Goal: Information Seeking & Learning: Learn about a topic

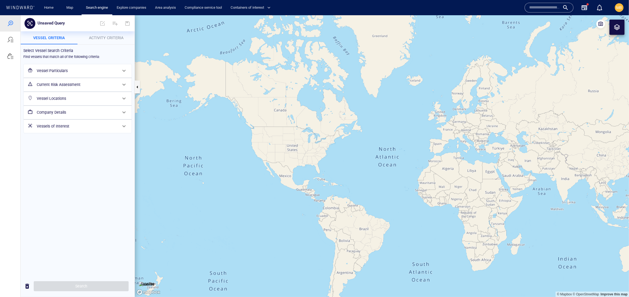
click at [107, 36] on span "Activity Criteria" at bounding box center [106, 37] width 35 height 4
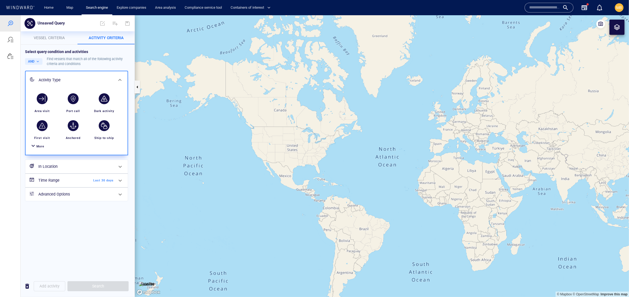
click at [84, 170] on h6 "In Location" at bounding box center [75, 166] width 75 height 7
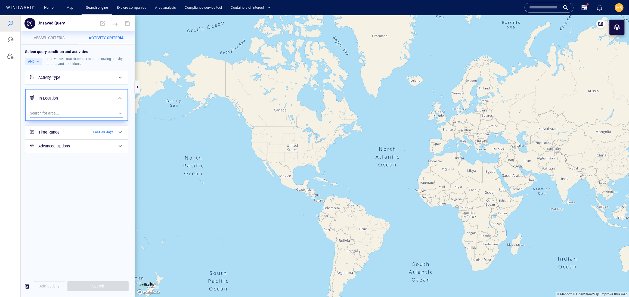
click at [71, 117] on div "​" at bounding box center [76, 113] width 93 height 8
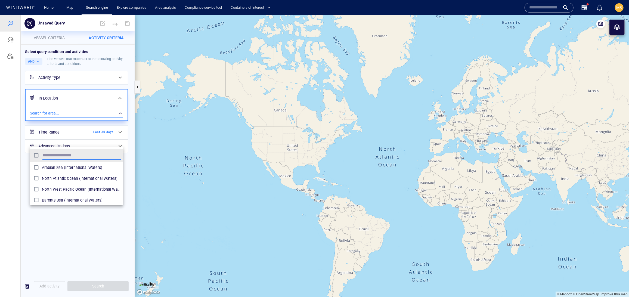
scroll to position [0, 0]
type input "*****"
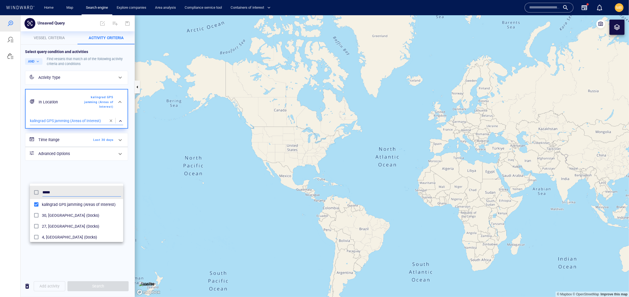
click at [128, 186] on div at bounding box center [314, 156] width 629 height 282
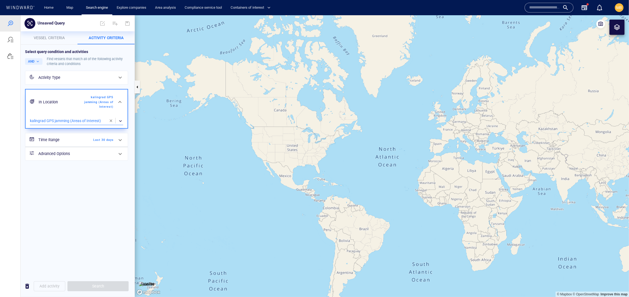
click at [78, 143] on h6 "Time Range" at bounding box center [60, 139] width 44 height 7
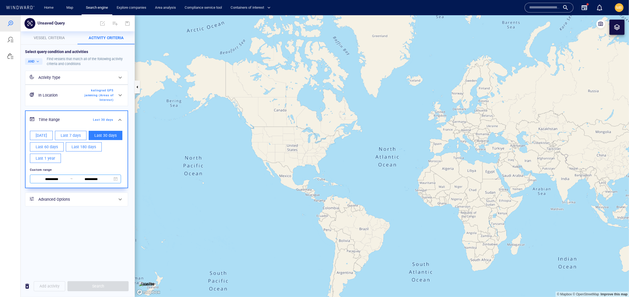
click at [64, 182] on input "**********" at bounding box center [51, 179] width 37 height 6
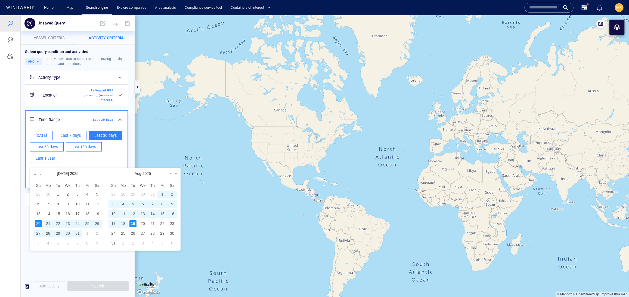
click at [172, 216] on div "16" at bounding box center [172, 213] width 7 height 7
click at [130, 226] on div "19" at bounding box center [132, 223] width 7 height 7
type input "**********"
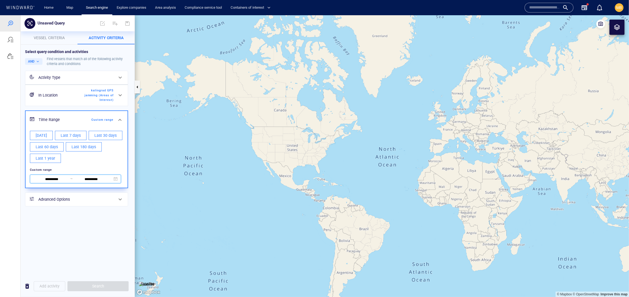
scroll to position [10, 0]
click at [101, 202] on h6 "Advanced Options" at bounding box center [75, 199] width 75 height 7
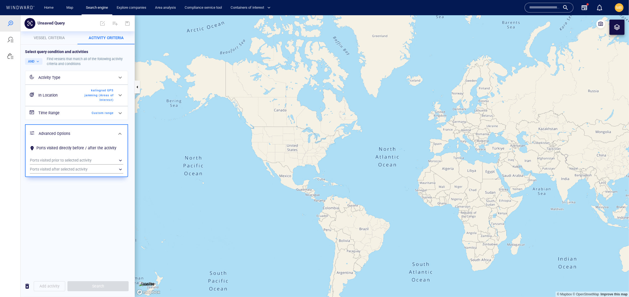
click at [130, 178] on div "Select query condition and activities AND Find vessels that match all of the fo…" at bounding box center [77, 112] width 108 height 131
click at [66, 66] on div "Find vessels that match all of the following activity criteria and conditions" at bounding box center [88, 61] width 83 height 10
click at [100, 102] on span "kalingrad GPS jamming (Areas of Interest)" at bounding box center [97, 95] width 31 height 14
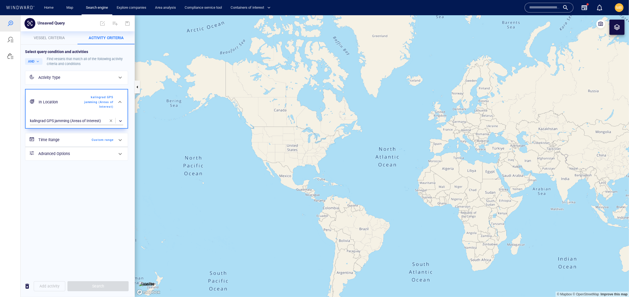
click at [106, 142] on span "Custom range" at bounding box center [97, 139] width 31 height 5
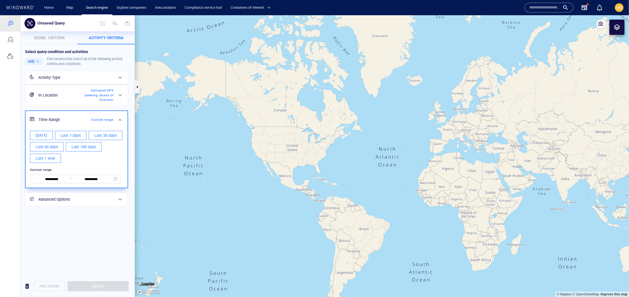
click at [91, 66] on div "Find vessels that match all of the following activity criteria and conditions" at bounding box center [88, 61] width 83 height 10
click at [65, 36] on span "Vessel criteria" at bounding box center [49, 37] width 31 height 4
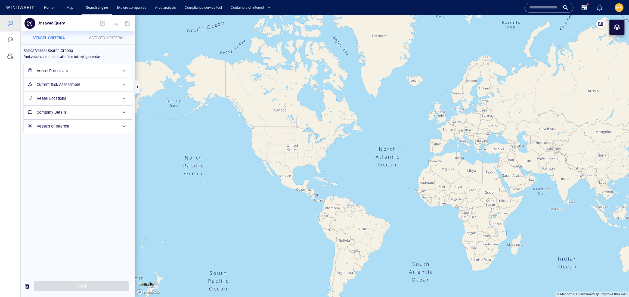
click at [99, 35] on span "Activity Criteria" at bounding box center [106, 37] width 35 height 4
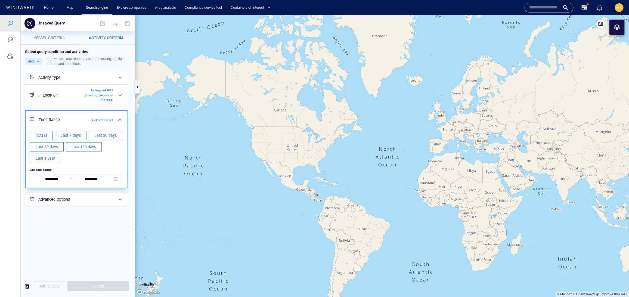
click at [109, 81] on div "Activity Type" at bounding box center [75, 77] width 75 height 7
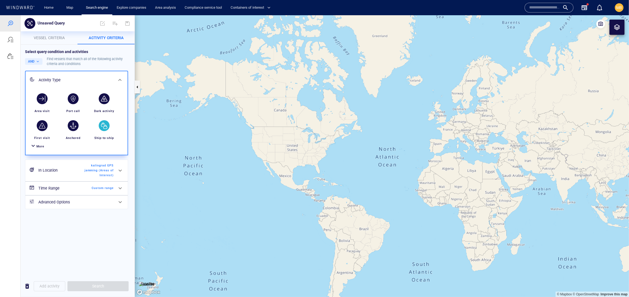
click at [106, 131] on div "button" at bounding box center [104, 125] width 11 height 11
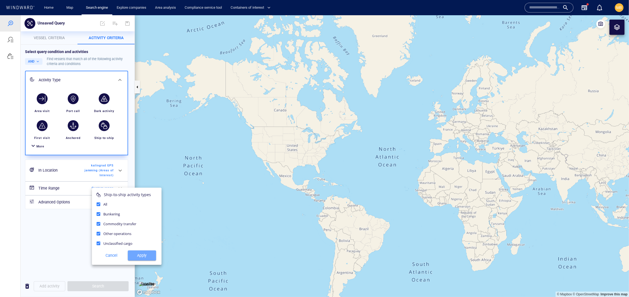
click at [146, 258] on span "Apply" at bounding box center [142, 255] width 20 height 7
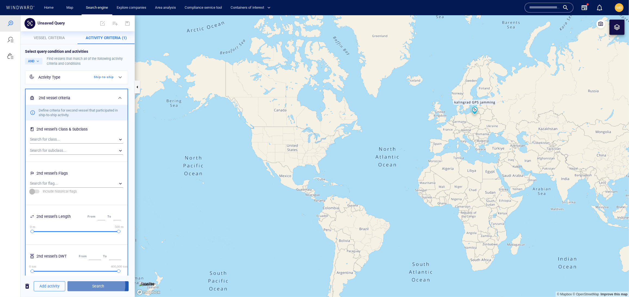
click at [108, 283] on span "Search" at bounding box center [98, 285] width 52 height 7
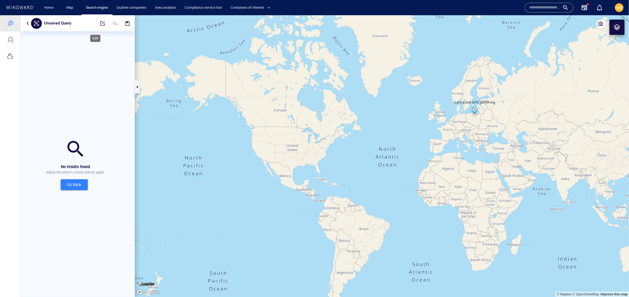
click at [100, 23] on span "button" at bounding box center [102, 22] width 5 height 5
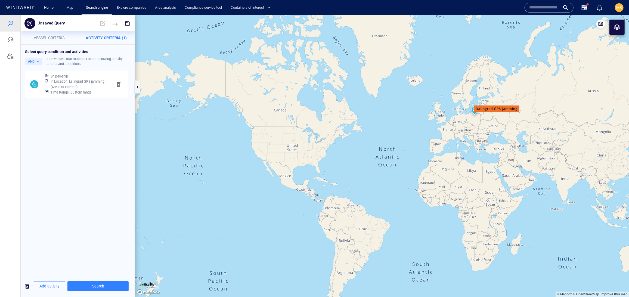
click at [100, 89] on h6 "In Location : kalingrad GPS jamming (Areas of Interest)" at bounding box center [80, 84] width 58 height 11
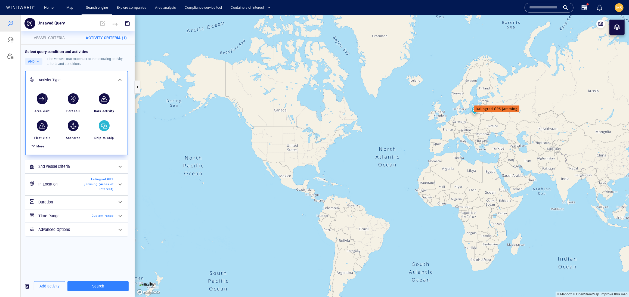
scroll to position [64, 0]
click at [94, 191] on span "kalingrad GPS jamming (Areas of Interest)" at bounding box center [97, 184] width 31 height 14
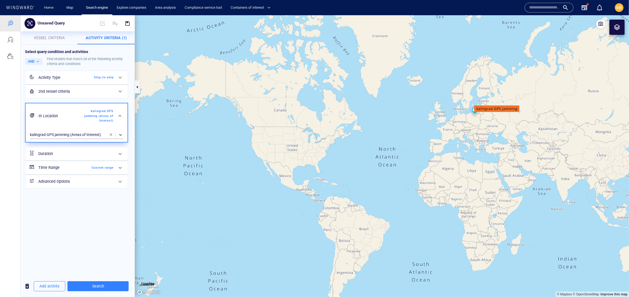
scroll to position [0, 0]
click at [81, 139] on div "​" at bounding box center [76, 134] width 93 height 8
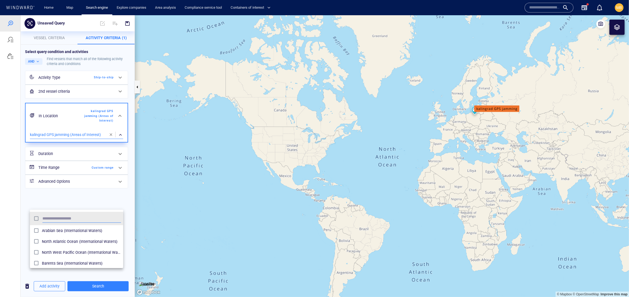
scroll to position [59, 94]
click at [111, 199] on div at bounding box center [314, 156] width 629 height 282
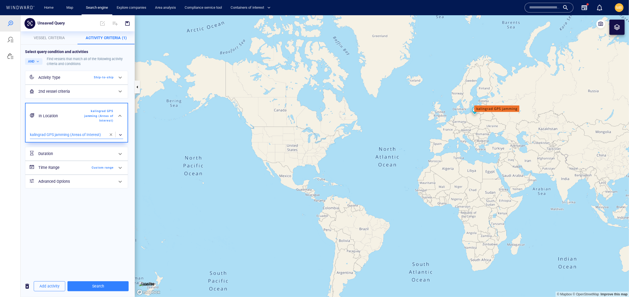
click at [110, 136] on span "button" at bounding box center [111, 134] width 4 height 4
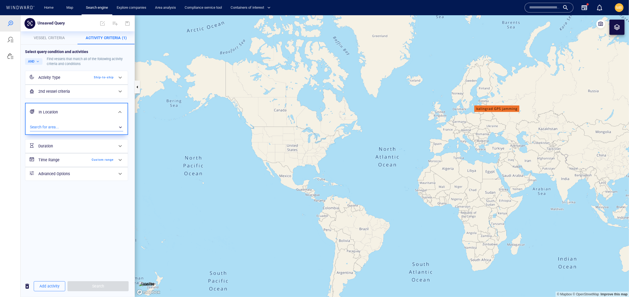
click at [73, 131] on div "​" at bounding box center [76, 127] width 93 height 8
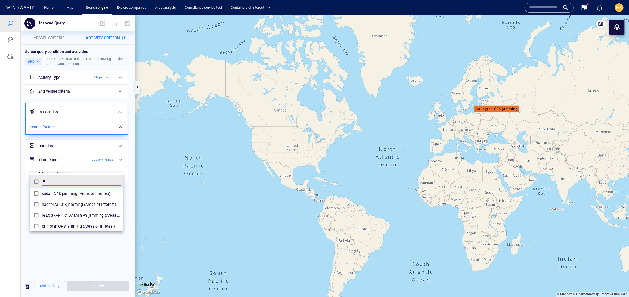
scroll to position [59, 94]
type input "***"
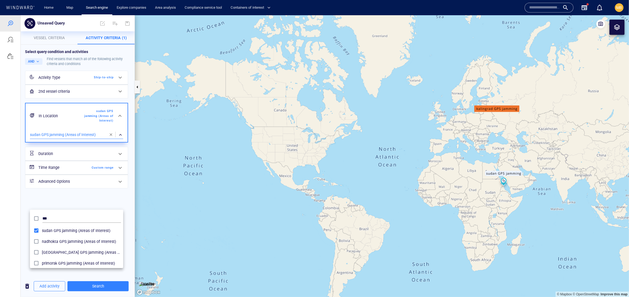
click at [131, 242] on div at bounding box center [314, 156] width 629 height 282
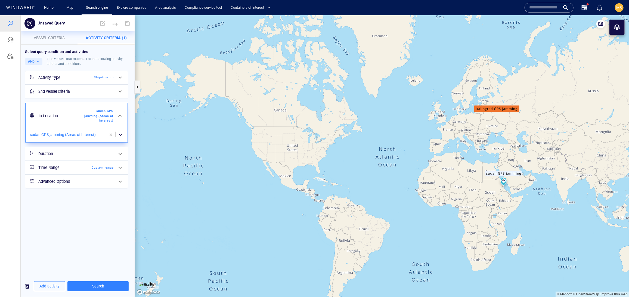
click at [98, 170] on span "Custom range" at bounding box center [97, 167] width 31 height 5
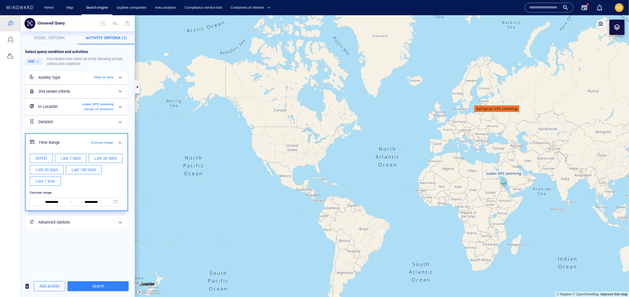
scroll to position [53, 0]
click at [60, 205] on input "**********" at bounding box center [51, 202] width 37 height 6
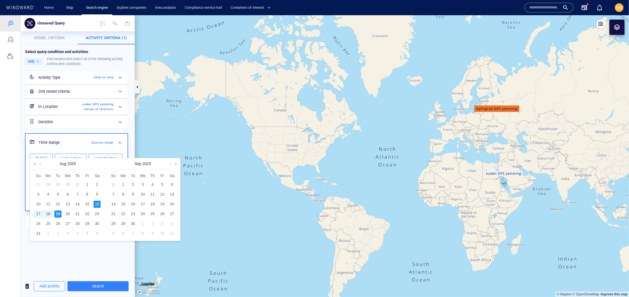
click at [40, 166] on link at bounding box center [40, 163] width 4 height 11
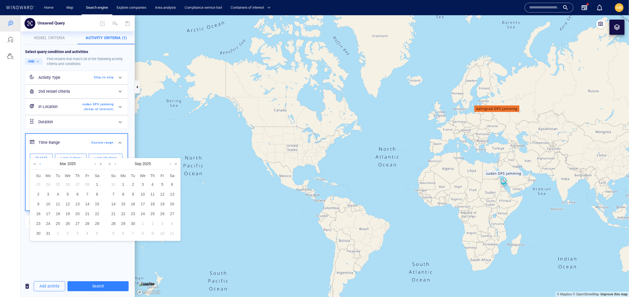
click at [40, 166] on link at bounding box center [40, 163] width 4 height 11
click at [39, 188] on div "1" at bounding box center [38, 184] width 7 height 7
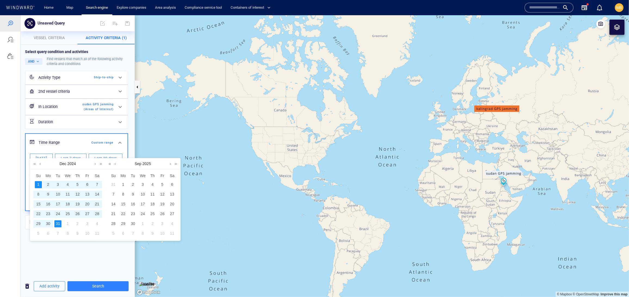
click at [59, 226] on div "31" at bounding box center [57, 223] width 7 height 7
type input "**********"
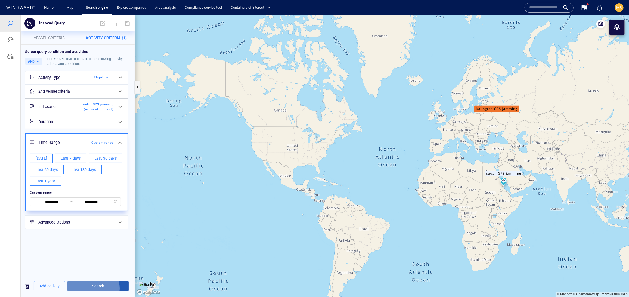
click at [103, 286] on span "Search" at bounding box center [98, 285] width 52 height 7
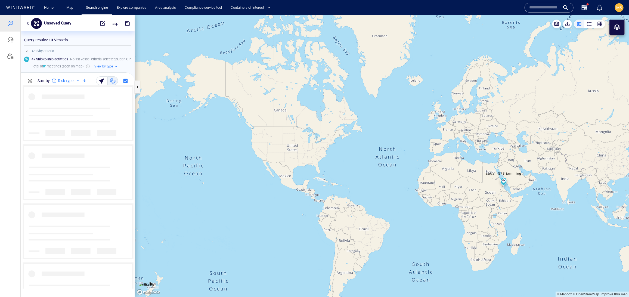
scroll to position [0, 0]
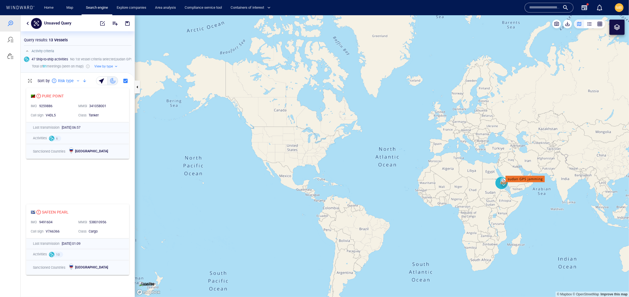
drag, startPoint x: 425, startPoint y: 172, endPoint x: 375, endPoint y: 164, distance: 50.3
click at [375, 164] on canvas "Map" at bounding box center [382, 156] width 494 height 282
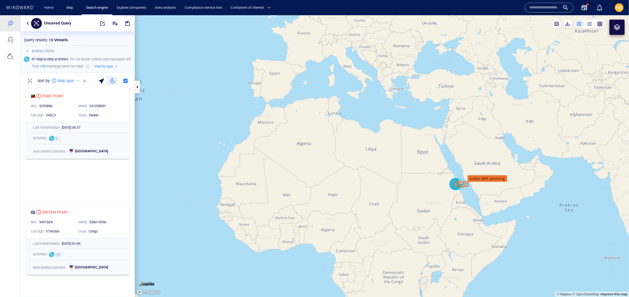
drag, startPoint x: 443, startPoint y: 182, endPoint x: 374, endPoint y: 178, distance: 68.6
click at [374, 178] on canvas "Map" at bounding box center [382, 156] width 494 height 282
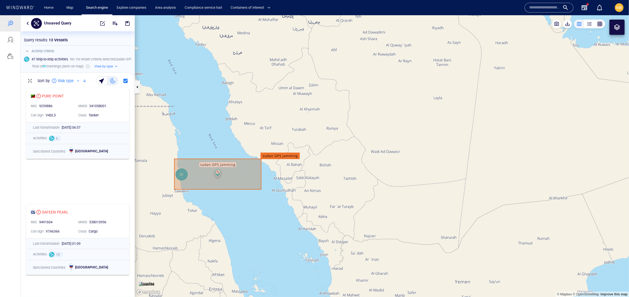
drag, startPoint x: 241, startPoint y: 199, endPoint x: 298, endPoint y: 199, distance: 57.6
click at [297, 199] on canvas "Map" at bounding box center [382, 156] width 494 height 282
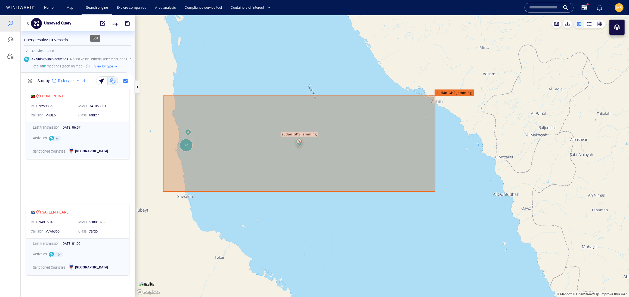
click at [100, 21] on span "button" at bounding box center [102, 22] width 5 height 5
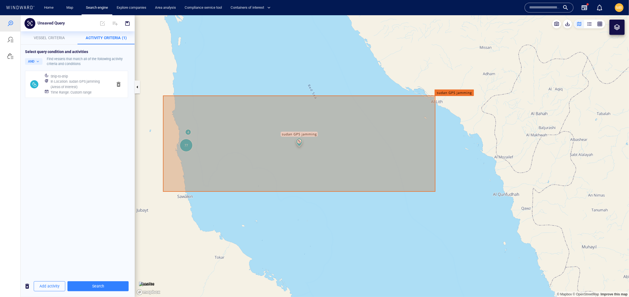
click at [92, 95] on h6 "Time Range : Custom range" at bounding box center [71, 91] width 41 height 5
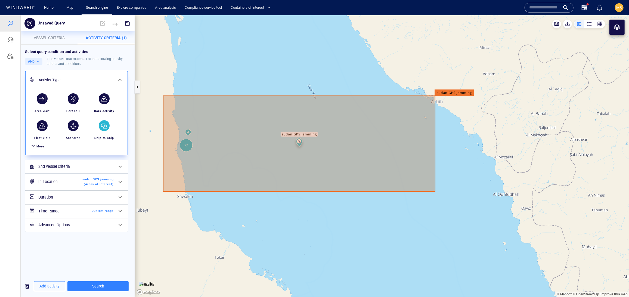
scroll to position [72, 0]
click at [96, 213] on span "Custom range" at bounding box center [97, 210] width 31 height 5
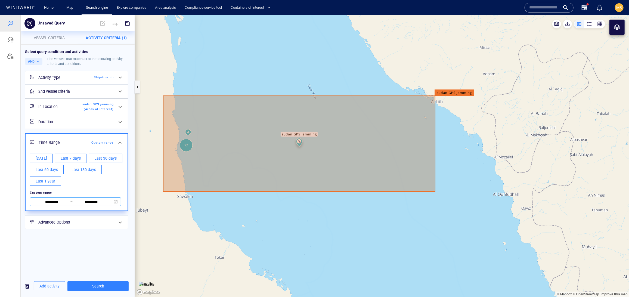
scroll to position [53, 0]
click at [71, 203] on span "~" at bounding box center [71, 201] width 2 height 4
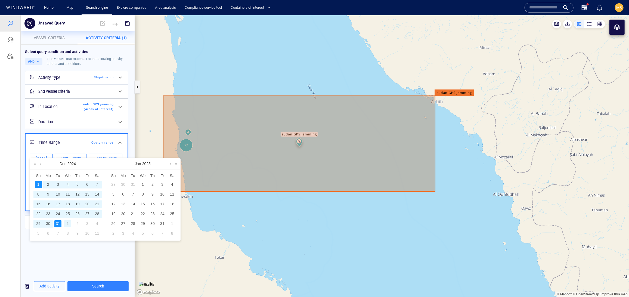
click at [68, 227] on div "1" at bounding box center [67, 223] width 7 height 7
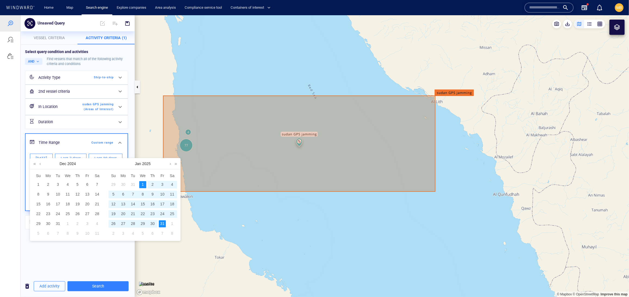
click at [162, 227] on div "31" at bounding box center [162, 223] width 7 height 7
type input "**********"
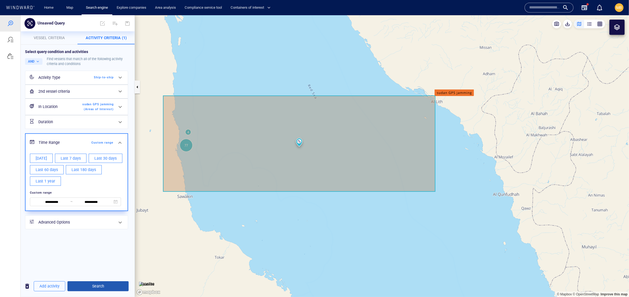
click at [113, 285] on span "Search" at bounding box center [98, 285] width 52 height 7
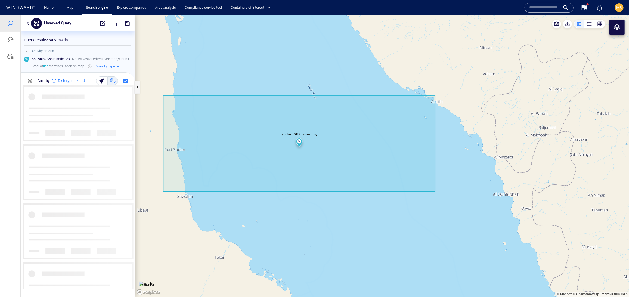
scroll to position [202, 114]
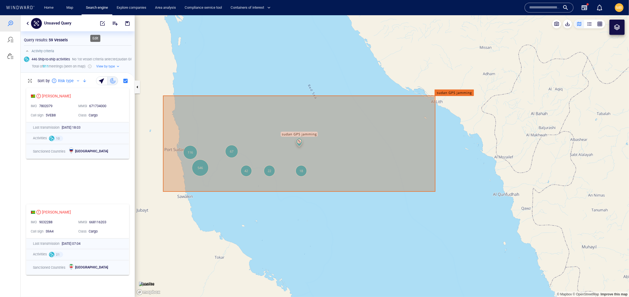
click at [100, 23] on span "button" at bounding box center [102, 22] width 5 height 5
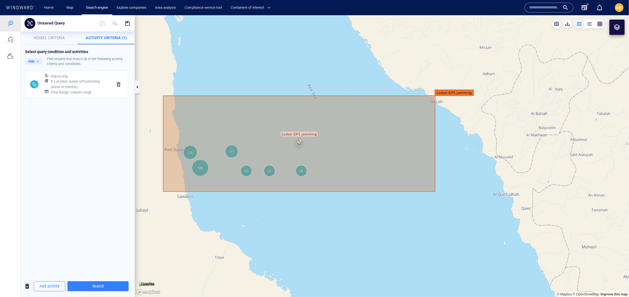
click at [92, 95] on h6 "Time Range : Custom range" at bounding box center [71, 91] width 41 height 5
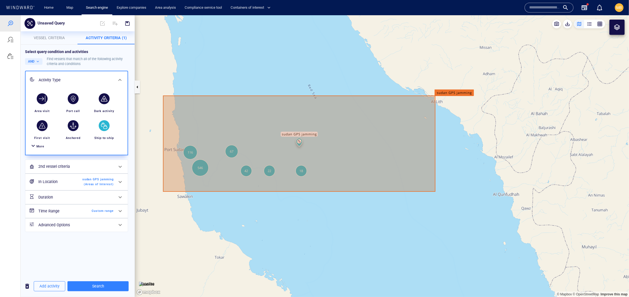
scroll to position [0, 0]
click at [104, 213] on span "Custom range" at bounding box center [97, 210] width 31 height 5
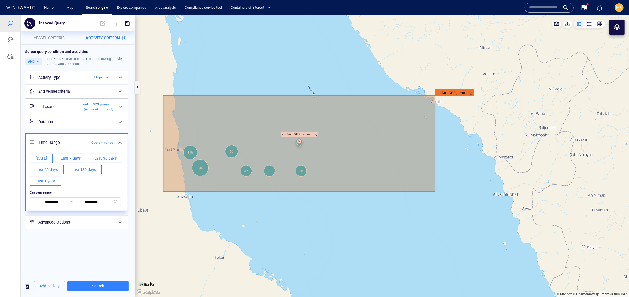
scroll to position [53, 0]
click at [64, 205] on input "**********" at bounding box center [51, 202] width 37 height 6
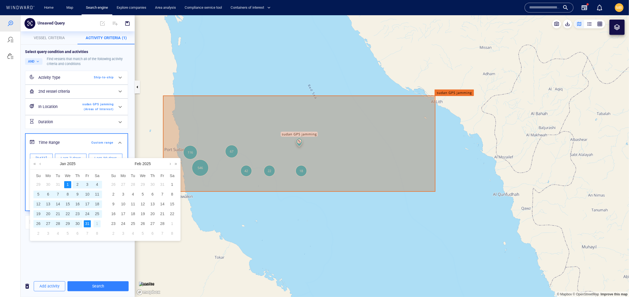
click at [97, 226] on div "1" at bounding box center [97, 223] width 7 height 7
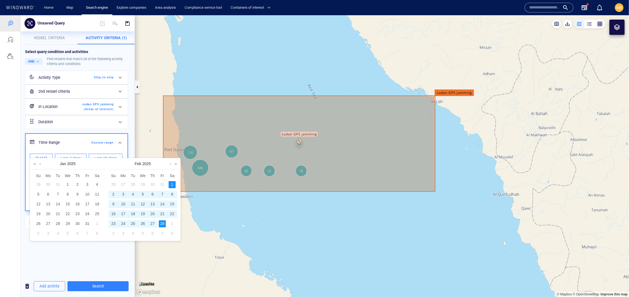
click at [163, 226] on div "28" at bounding box center [162, 223] width 7 height 7
type input "**********"
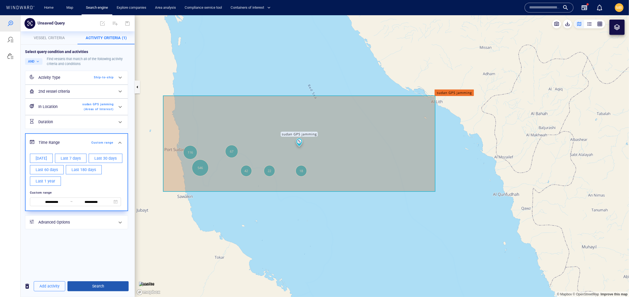
click at [111, 286] on span "Search" at bounding box center [98, 285] width 52 height 7
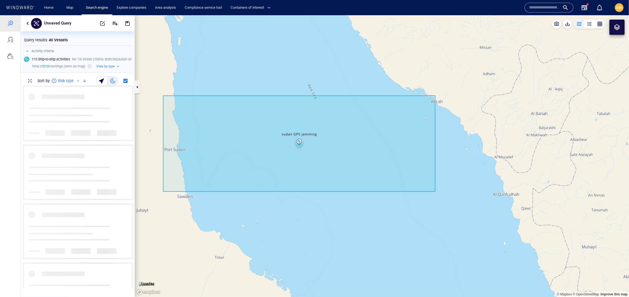
scroll to position [202, 114]
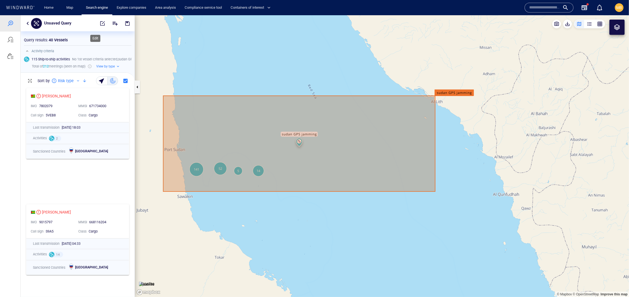
click at [100, 23] on span "button" at bounding box center [102, 22] width 5 height 5
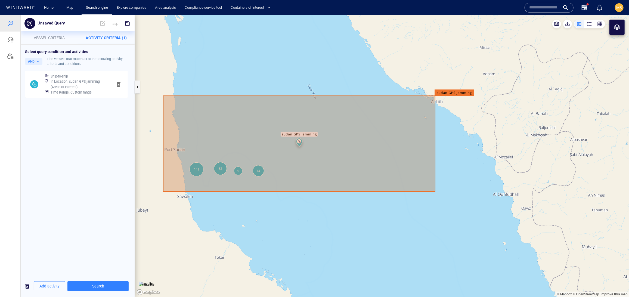
click at [92, 95] on h6 "Time Range : Custom range" at bounding box center [71, 91] width 41 height 5
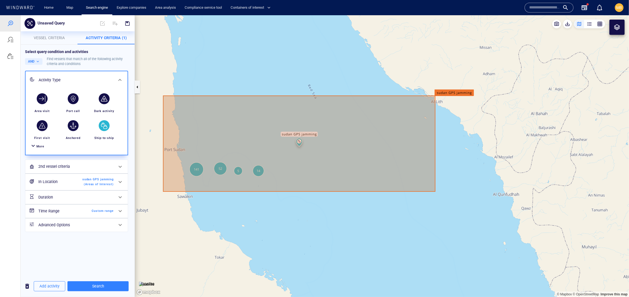
scroll to position [0, 0]
click at [101, 213] on span "Custom range" at bounding box center [97, 210] width 31 height 5
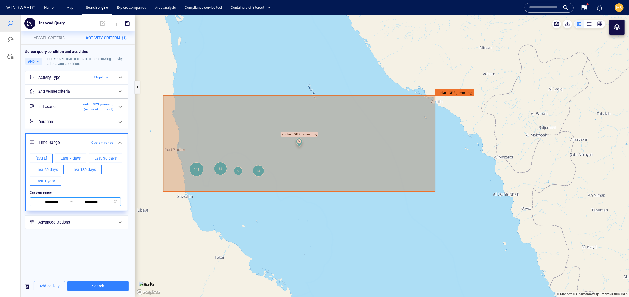
scroll to position [53, 0]
click at [67, 205] on input "**********" at bounding box center [51, 202] width 37 height 6
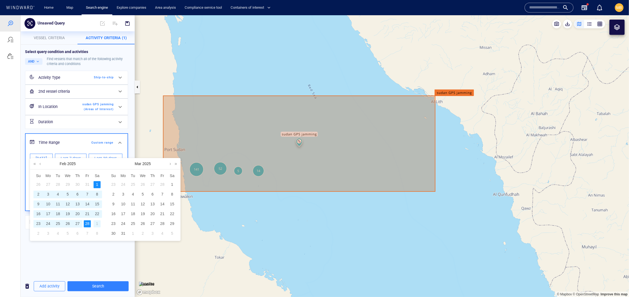
click at [97, 226] on div "1" at bounding box center [97, 223] width 7 height 7
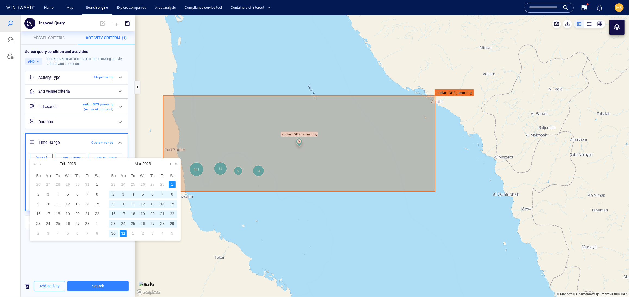
click at [124, 235] on div "31" at bounding box center [123, 233] width 7 height 7
type input "**********"
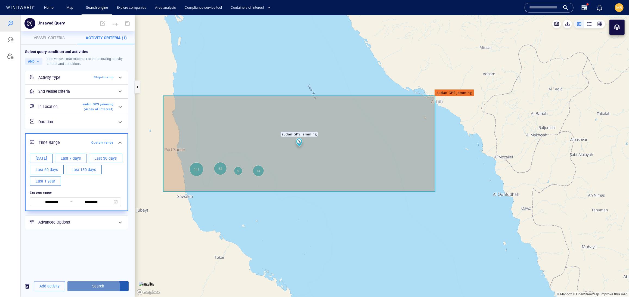
click at [105, 285] on span "Search" at bounding box center [98, 285] width 52 height 7
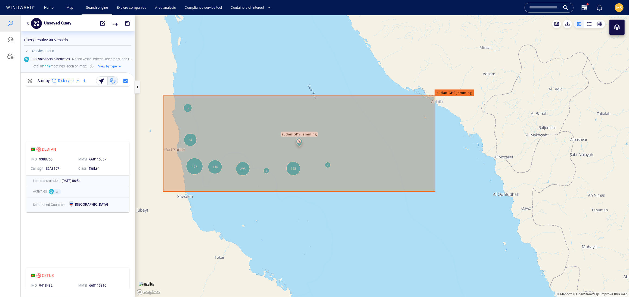
scroll to position [60, 0]
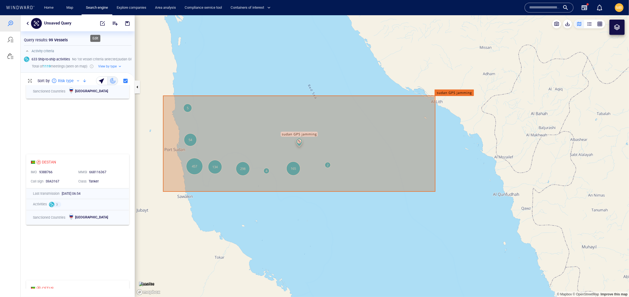
click at [100, 22] on span "button" at bounding box center [102, 22] width 5 height 5
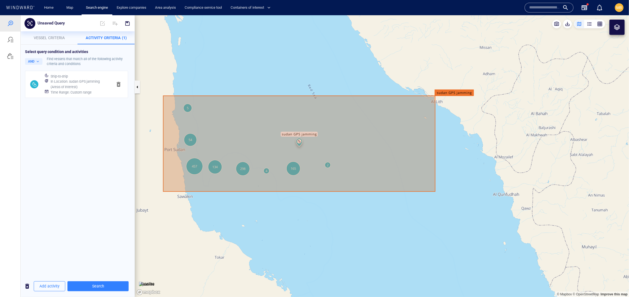
click at [91, 95] on h6 "Time Range : Custom range" at bounding box center [71, 91] width 41 height 5
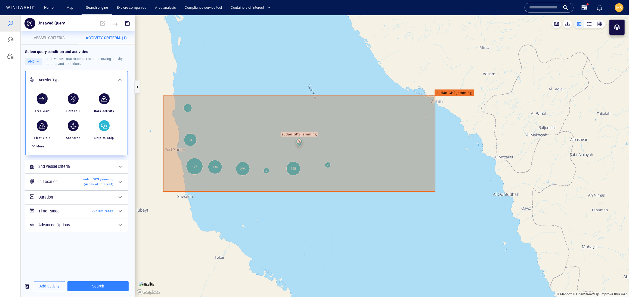
scroll to position [0, 0]
click at [93, 213] on span "Custom range" at bounding box center [97, 210] width 31 height 5
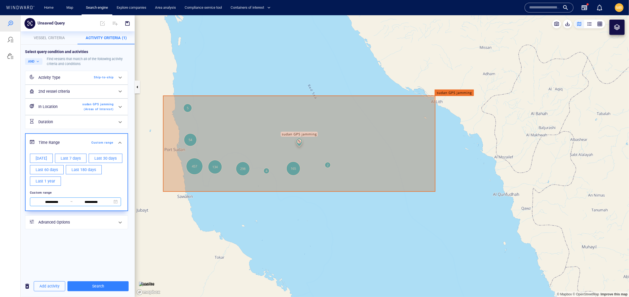
scroll to position [53, 0]
click at [87, 205] on input "**********" at bounding box center [91, 202] width 37 height 6
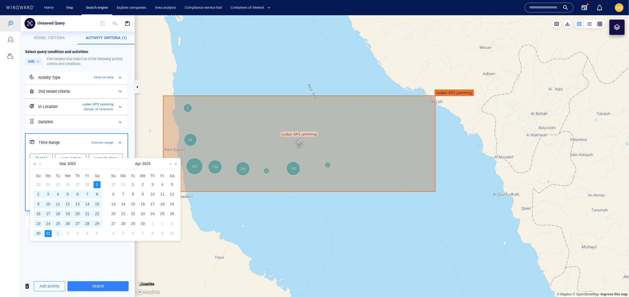
click at [58, 236] on div "1" at bounding box center [57, 233] width 7 height 7
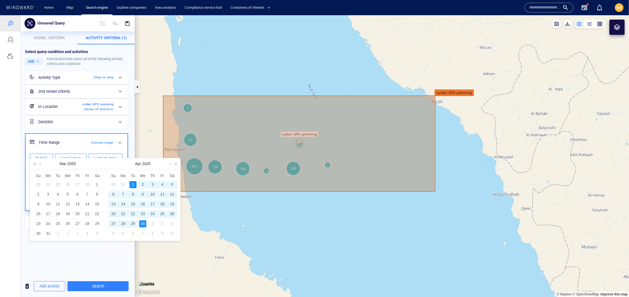
click at [143, 225] on div "30" at bounding box center [142, 223] width 7 height 7
type input "**********"
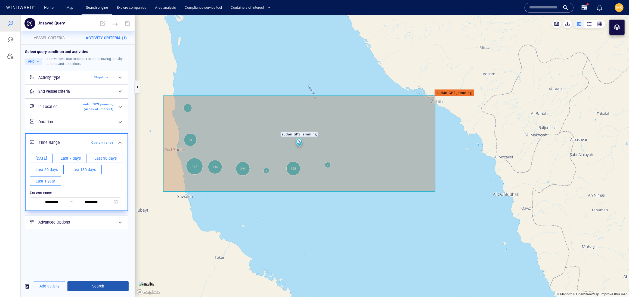
click at [107, 287] on span "Search" at bounding box center [98, 285] width 52 height 7
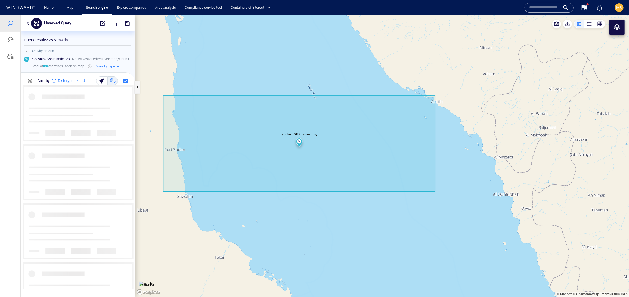
scroll to position [202, 114]
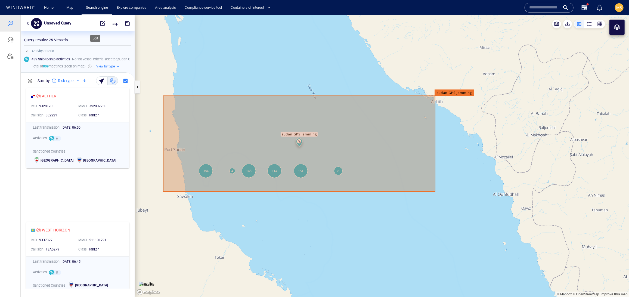
click at [100, 23] on span "button" at bounding box center [102, 22] width 5 height 5
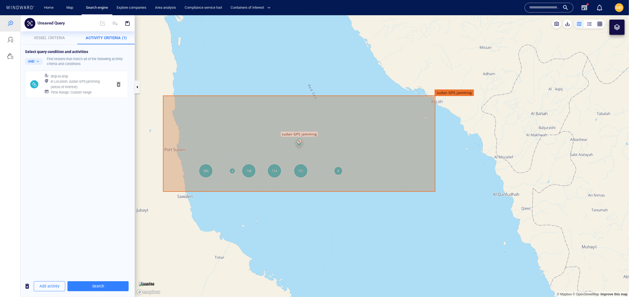
click at [87, 95] on h6 "Time Range : Custom range" at bounding box center [71, 91] width 41 height 5
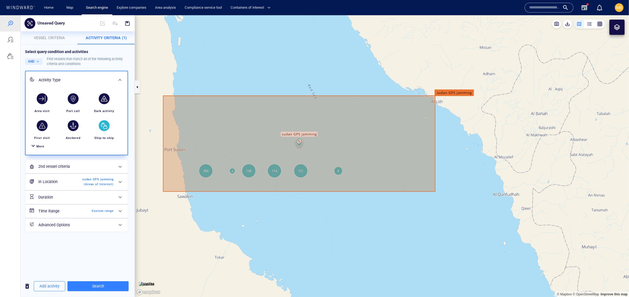
scroll to position [0, 0]
click at [92, 213] on span "Custom range" at bounding box center [97, 210] width 31 height 5
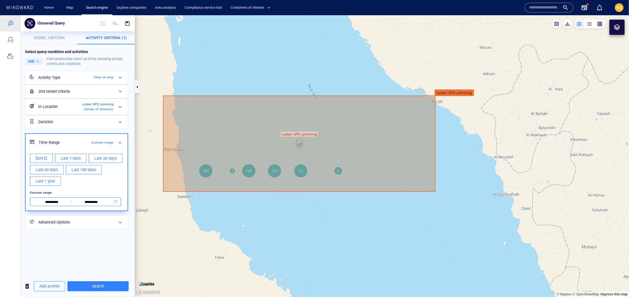
scroll to position [53, 0]
click at [92, 205] on input "**********" at bounding box center [91, 202] width 37 height 6
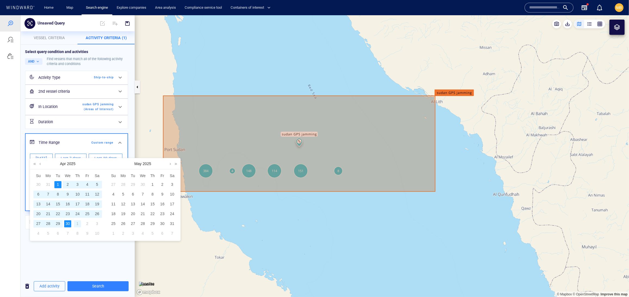
click at [77, 226] on div "1" at bounding box center [77, 223] width 7 height 7
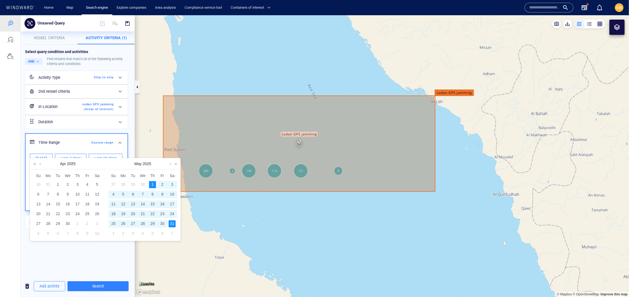
click at [170, 227] on div "31" at bounding box center [172, 223] width 7 height 7
type input "**********"
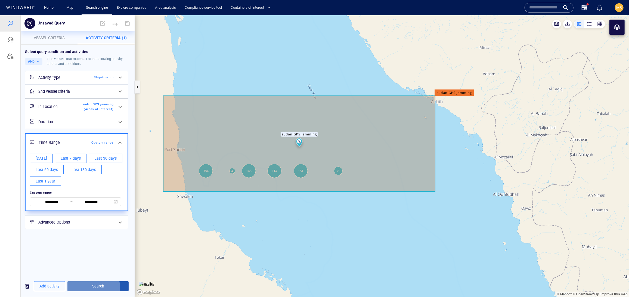
click at [99, 285] on span "Search" at bounding box center [98, 285] width 52 height 7
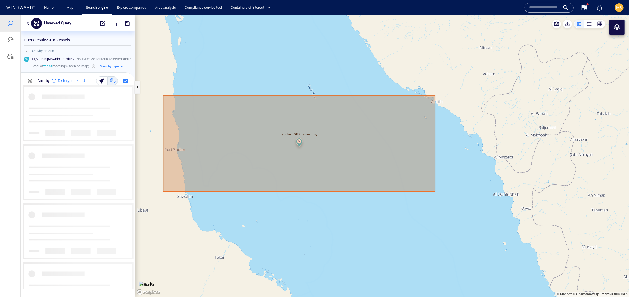
scroll to position [202, 114]
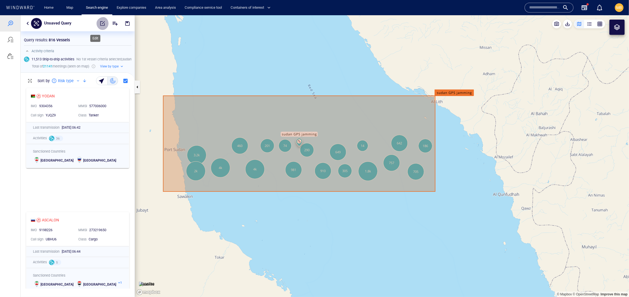
click at [100, 23] on span "button" at bounding box center [102, 22] width 5 height 5
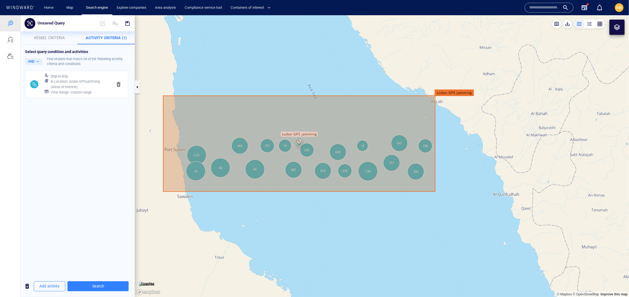
click at [98, 89] on h6 "In Location : sudan GPS jamming (Areas of Interest)" at bounding box center [80, 84] width 58 height 11
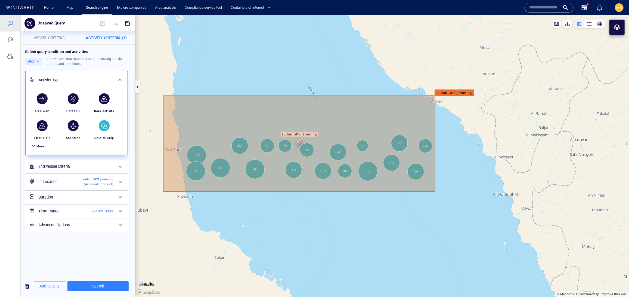
scroll to position [72, 0]
click at [99, 213] on span "Custom range" at bounding box center [97, 210] width 31 height 5
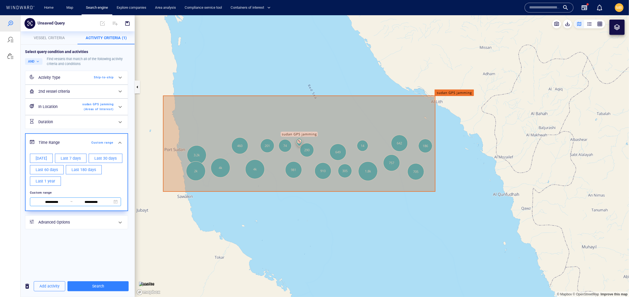
scroll to position [53, 0]
click at [88, 205] on input "**********" at bounding box center [91, 202] width 37 height 6
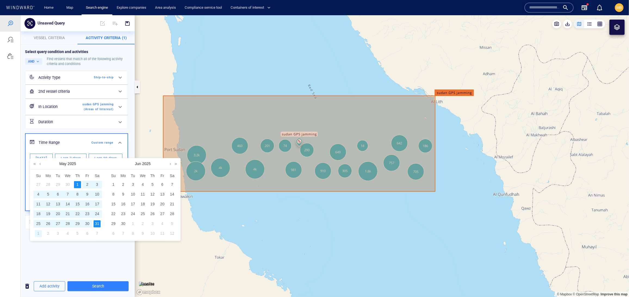
click at [38, 237] on div "1" at bounding box center [38, 233] width 7 height 7
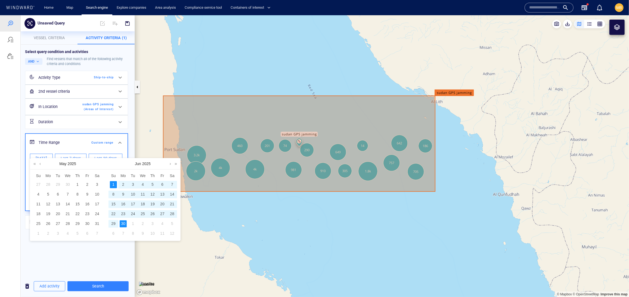
click at [124, 225] on div "30" at bounding box center [123, 223] width 7 height 7
type input "**********"
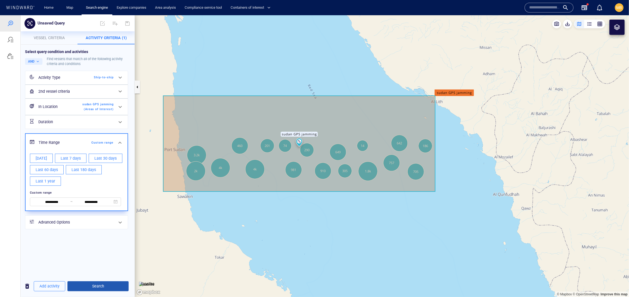
click at [110, 285] on span "Search" at bounding box center [98, 285] width 52 height 7
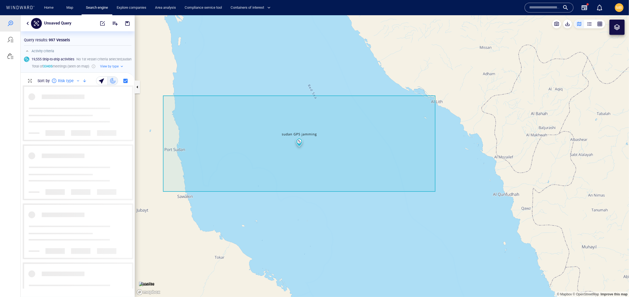
scroll to position [0, 0]
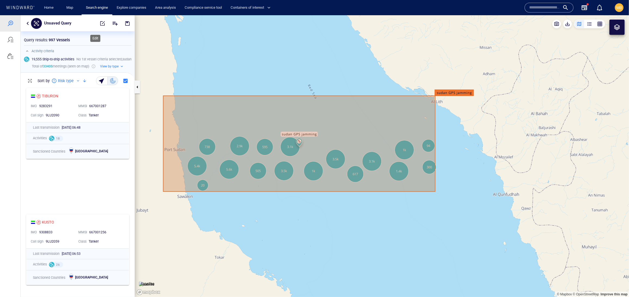
click at [100, 23] on span "button" at bounding box center [102, 22] width 5 height 5
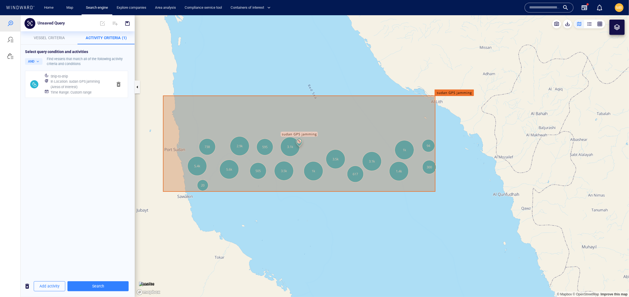
click at [92, 95] on h6 "Time Range : Custom range" at bounding box center [71, 91] width 41 height 5
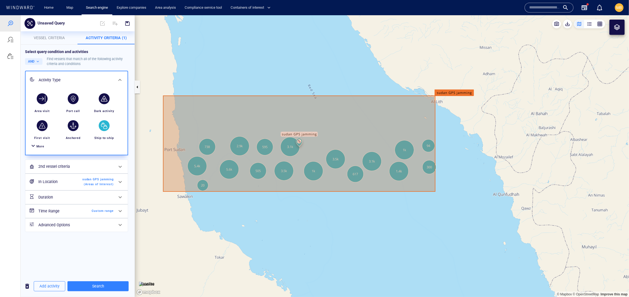
scroll to position [72, 0]
click at [102, 213] on span "Custom range" at bounding box center [97, 210] width 31 height 5
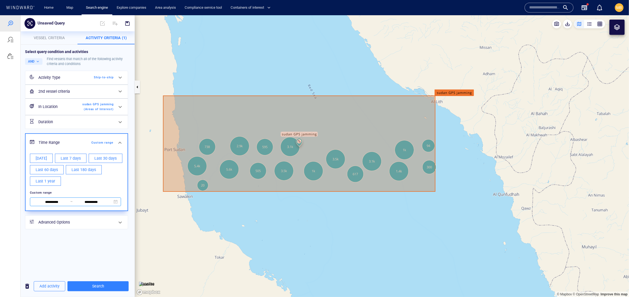
scroll to position [53, 0]
click at [104, 206] on span "**********" at bounding box center [75, 201] width 91 height 9
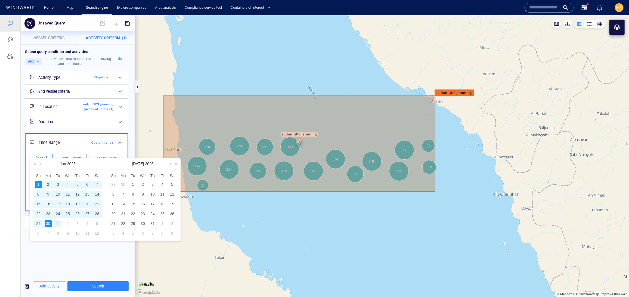
click at [57, 226] on div "1" at bounding box center [57, 223] width 7 height 7
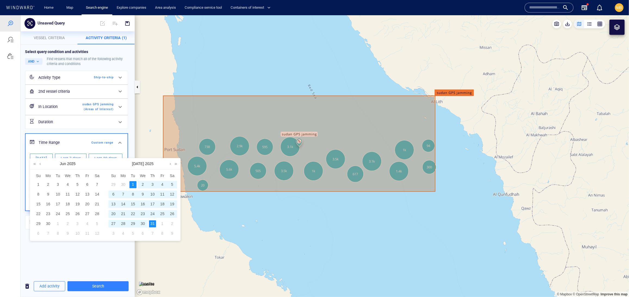
click at [152, 227] on div "31" at bounding box center [152, 223] width 7 height 7
type input "**********"
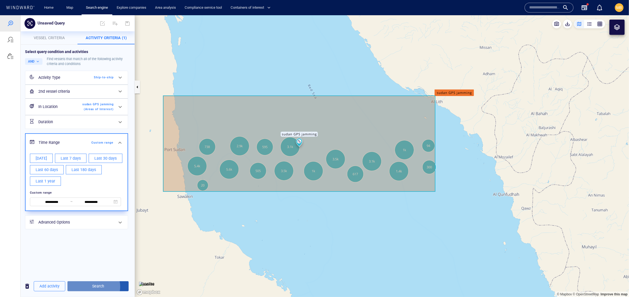
click at [105, 285] on span "Search" at bounding box center [98, 285] width 52 height 7
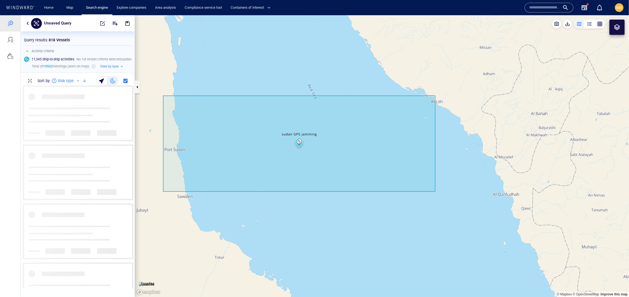
scroll to position [202, 114]
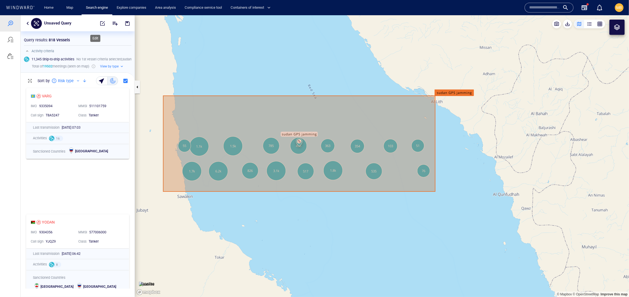
click at [100, 23] on span "button" at bounding box center [102, 22] width 5 height 5
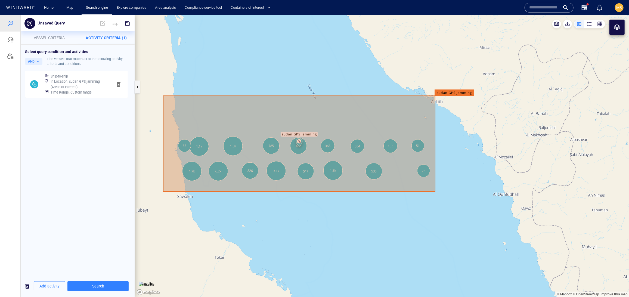
click at [92, 95] on h6 "Time Range : Custom range" at bounding box center [71, 91] width 41 height 5
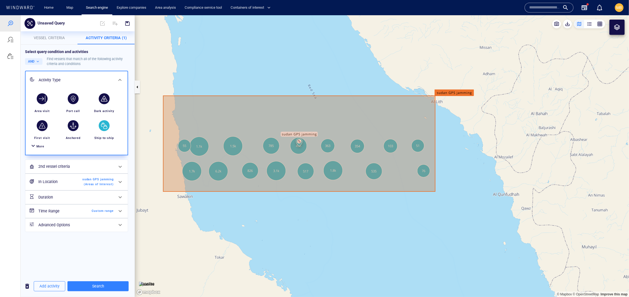
scroll to position [72, 0]
click at [95, 213] on span "Custom range" at bounding box center [97, 210] width 31 height 5
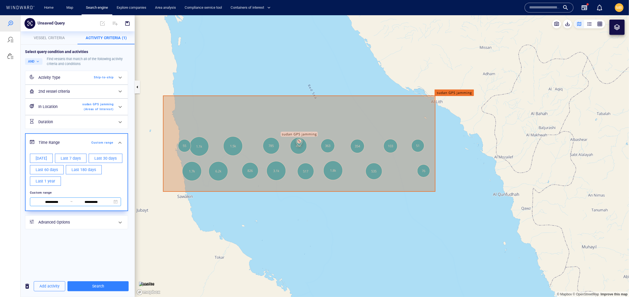
scroll to position [53, 0]
click at [95, 205] on input "**********" at bounding box center [91, 202] width 37 height 6
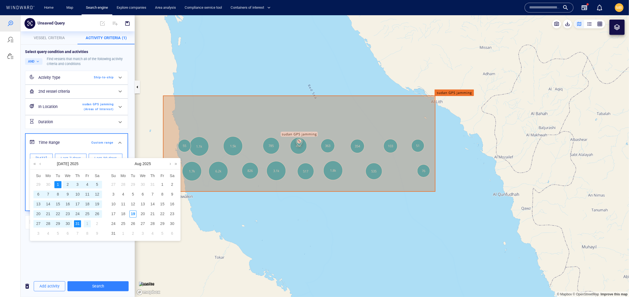
click at [86, 226] on div "1" at bounding box center [87, 223] width 7 height 7
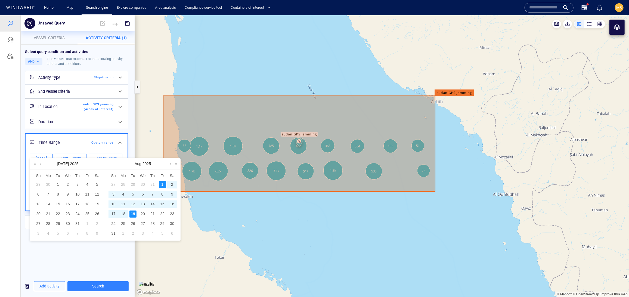
click at [134, 216] on div "19" at bounding box center [132, 213] width 7 height 7
type input "**********"
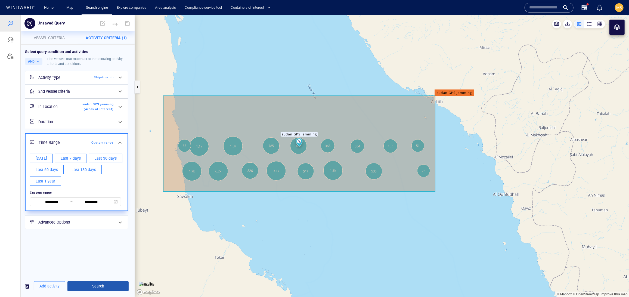
click at [107, 285] on span "Search" at bounding box center [98, 285] width 52 height 7
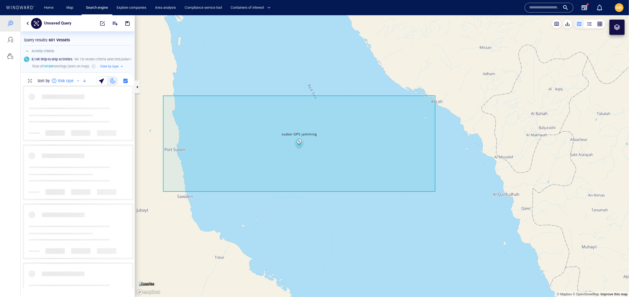
scroll to position [202, 114]
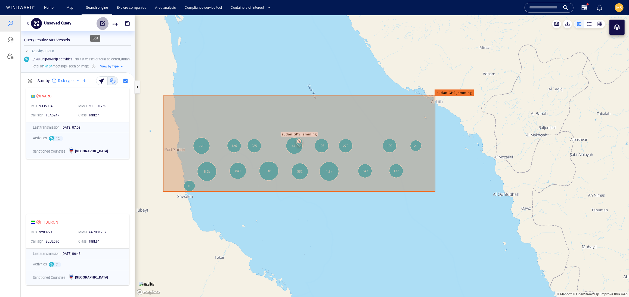
click at [100, 25] on span "button" at bounding box center [102, 22] width 5 height 5
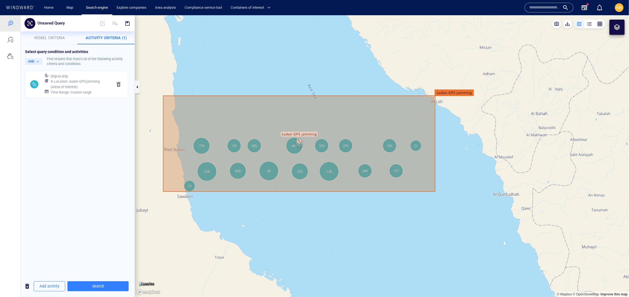
click at [92, 95] on h6 "Time Range : Custom range" at bounding box center [71, 91] width 41 height 5
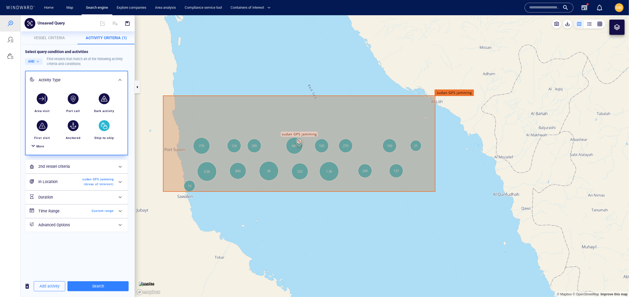
scroll to position [72, 0]
click at [97, 213] on span "Custom range" at bounding box center [97, 210] width 31 height 5
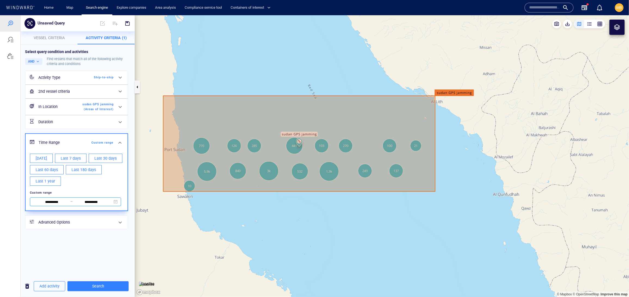
scroll to position [53, 0]
click at [57, 205] on input "**********" at bounding box center [51, 202] width 37 height 6
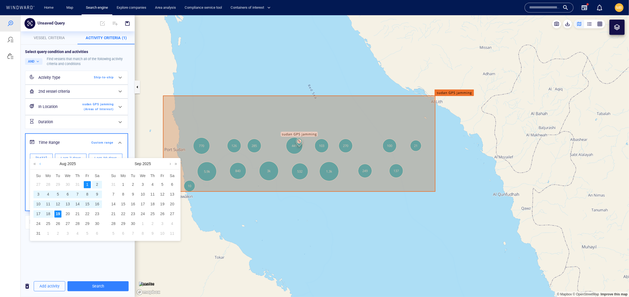
click at [41, 166] on link at bounding box center [40, 163] width 4 height 11
click at [57, 187] on div "1" at bounding box center [57, 184] width 7 height 7
click at [99, 207] on div "19" at bounding box center [97, 203] width 7 height 7
type input "**********"
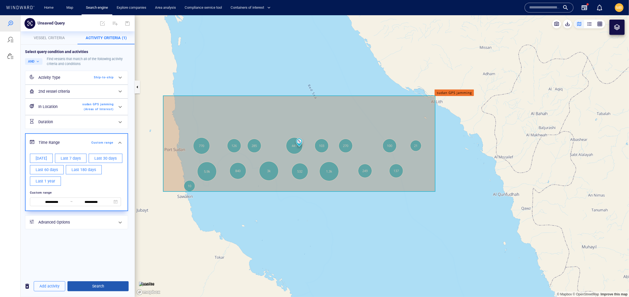
click at [105, 287] on span "Search" at bounding box center [98, 285] width 52 height 7
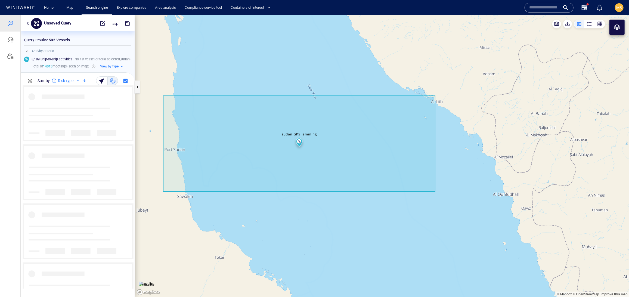
scroll to position [202, 114]
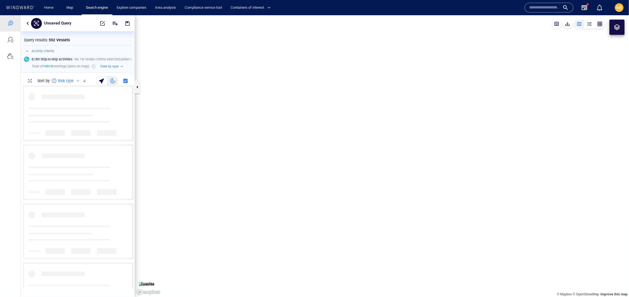
scroll to position [202, 114]
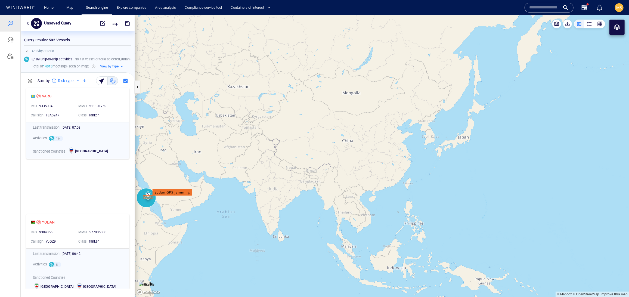
drag, startPoint x: 232, startPoint y: 172, endPoint x: 307, endPoint y: 166, distance: 74.7
click at [306, 167] on canvas "Map" at bounding box center [382, 156] width 494 height 282
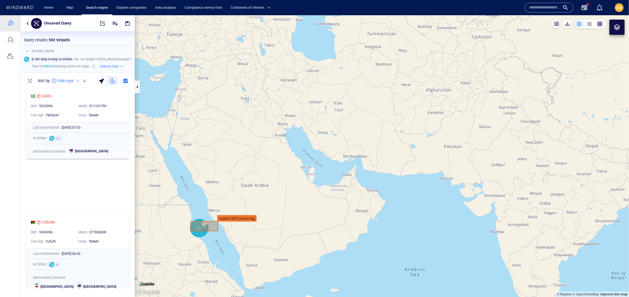
click at [530, 9] on input "text" at bounding box center [544, 8] width 31 height 8
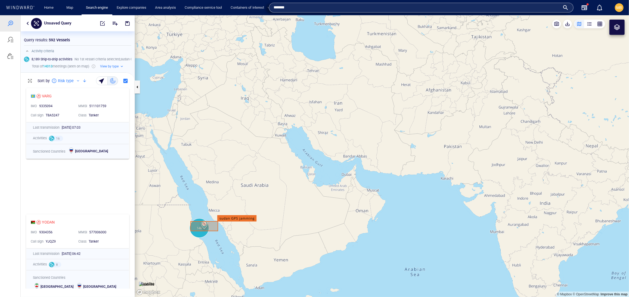
type input "*******"
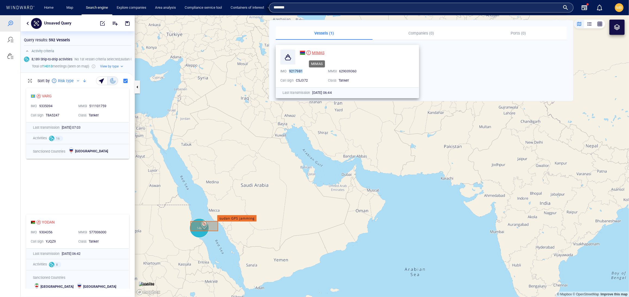
click at [320, 51] on span "MIMAS" at bounding box center [318, 53] width 13 height 4
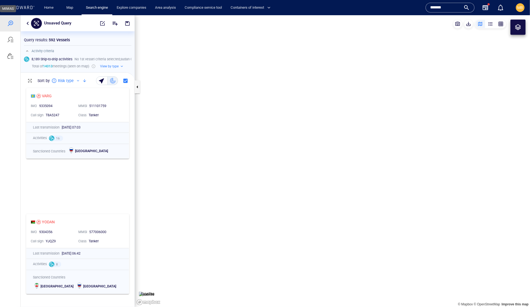
scroll to position [213, 114]
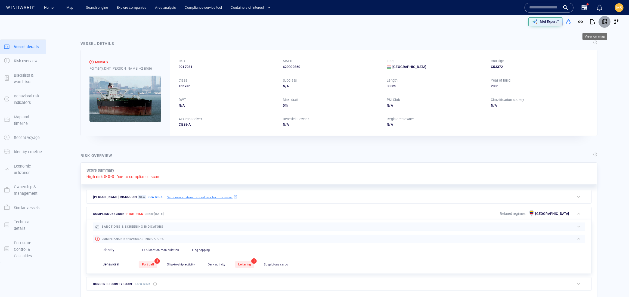
click at [603, 21] on span "button" at bounding box center [604, 21] width 5 height 5
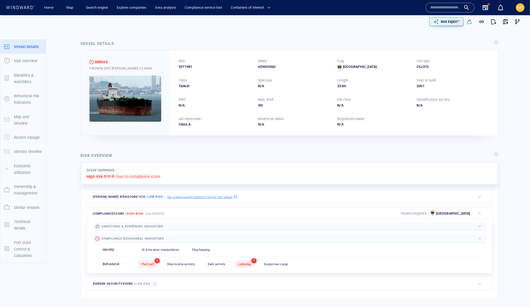
scroll to position [2601, 0]
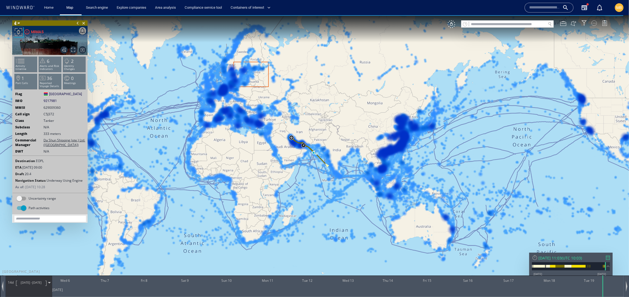
click at [594, 25] on div at bounding box center [593, 22] width 5 height 5
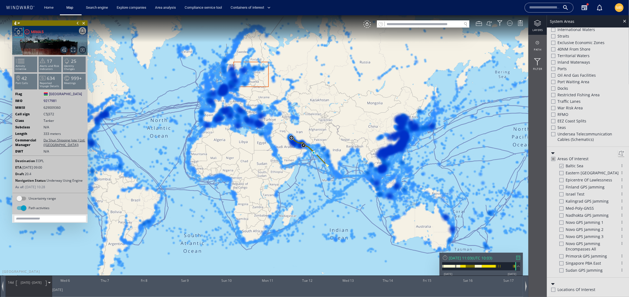
scroll to position [299, 0]
click at [560, 167] on div at bounding box center [561, 165] width 4 height 5
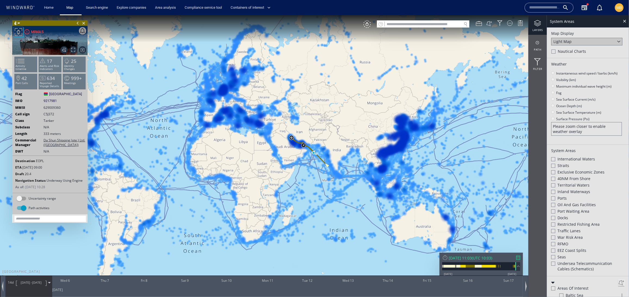
scroll to position [0, 0]
click at [536, 44] on div at bounding box center [537, 42] width 18 height 7
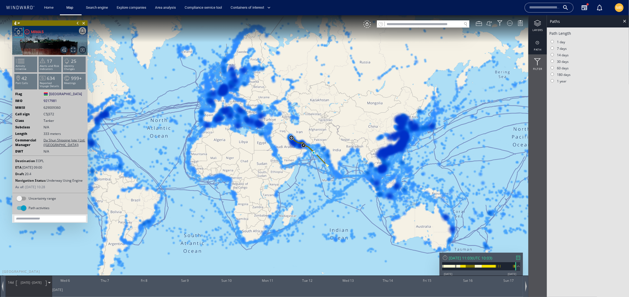
click at [536, 25] on div at bounding box center [537, 23] width 18 height 7
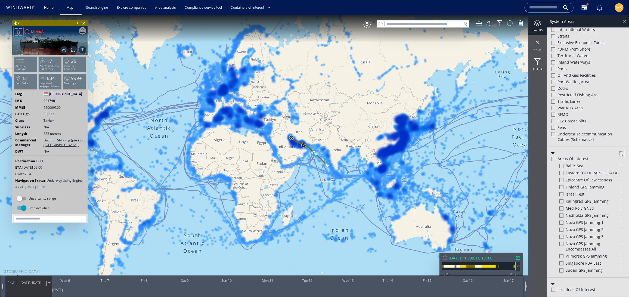
scroll to position [257, 0]
click at [366, 24] on div "VM" at bounding box center [367, 24] width 8 height 8
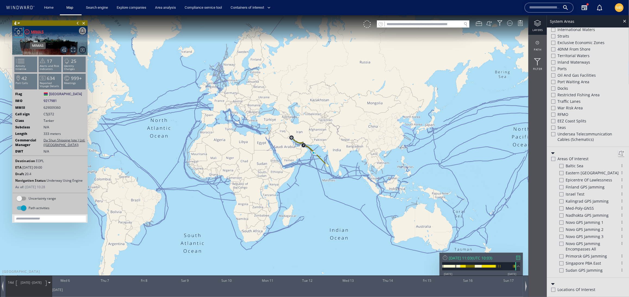
click at [44, 34] on div "MIMAS" at bounding box center [37, 31] width 13 height 7
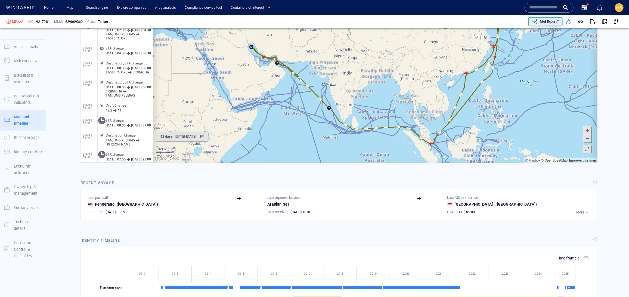
scroll to position [2595, 0]
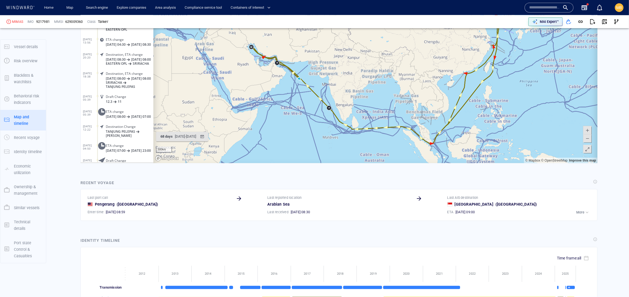
click at [132, 8] on p "11 12.3" at bounding box center [129, 6] width 48 height 4
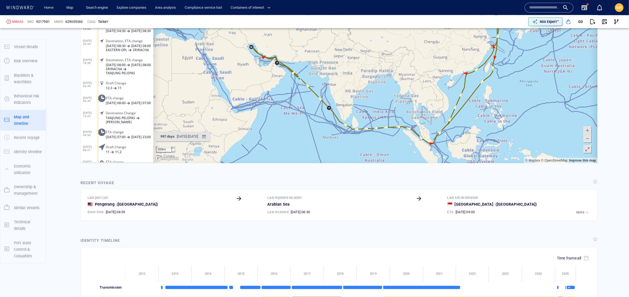
scroll to position [2600, 0]
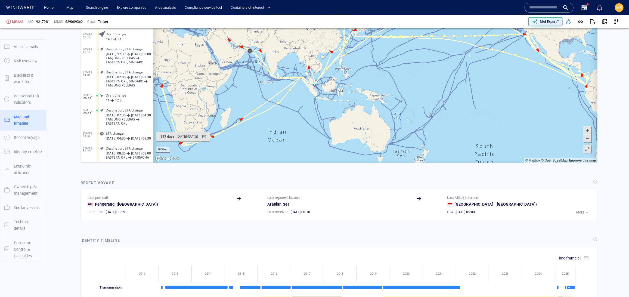
scroll to position [2507, 0]
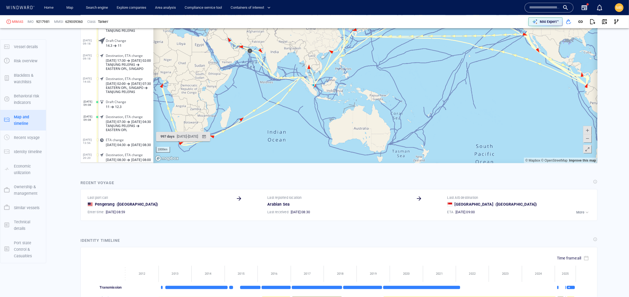
click at [135, 17] on input "text" at bounding box center [113, 12] width 67 height 9
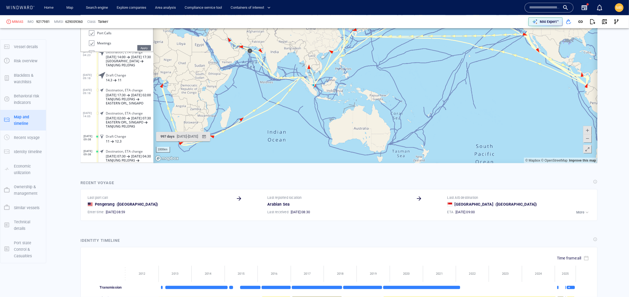
click at [85, 27] on div at bounding box center [85, 23] width 5 height 6
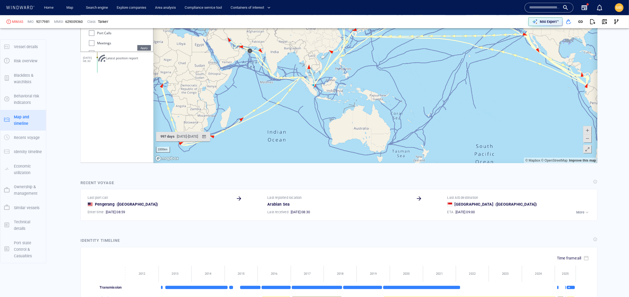
click at [91, 36] on div at bounding box center [91, 32] width 5 height 5
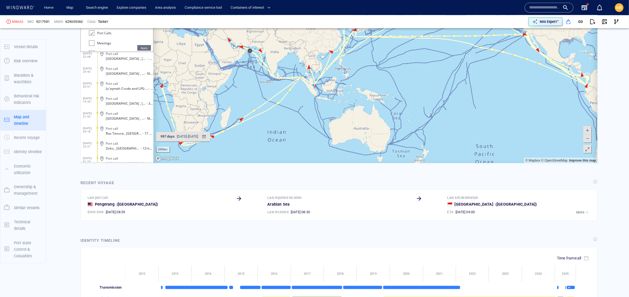
scroll to position [51, 0]
click at [92, 36] on div at bounding box center [90, 33] width 5 height 6
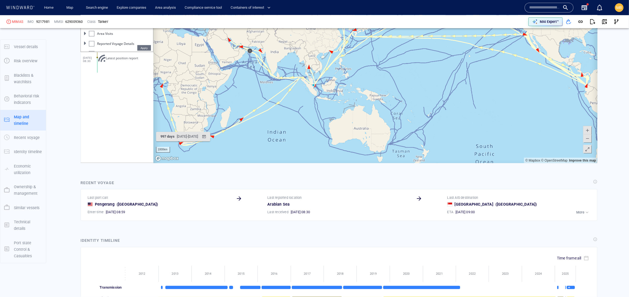
scroll to position [37, 0]
click at [92, 29] on div at bounding box center [91, 25] width 5 height 5
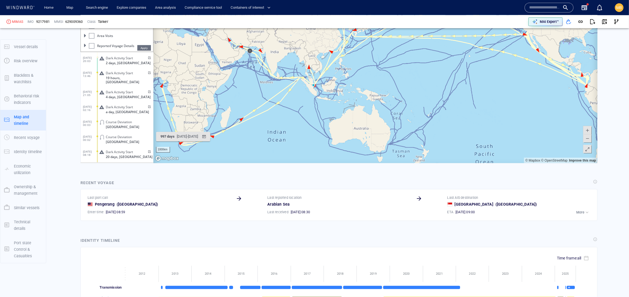
click at [92, 29] on div at bounding box center [90, 26] width 5 height 6
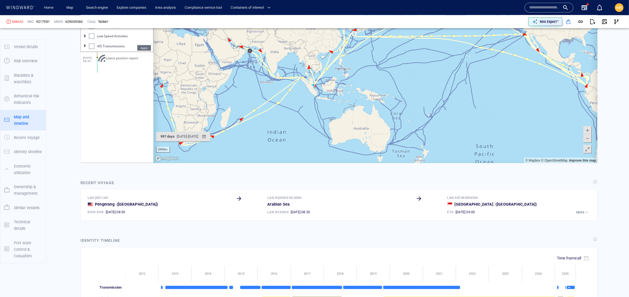
scroll to position [79, 0]
click at [92, 29] on div at bounding box center [91, 26] width 5 height 5
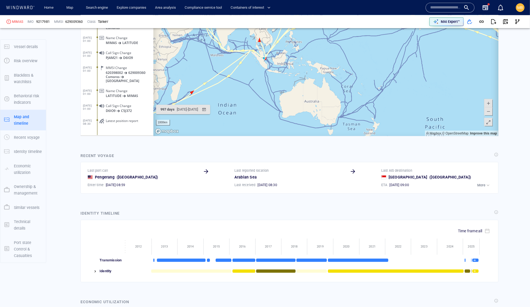
scroll to position [538, 0]
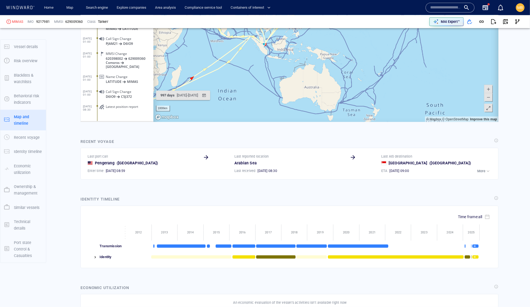
drag, startPoint x: 219, startPoint y: 54, endPoint x: 251, endPoint y: 52, distance: 33.0
click at [251, 52] on canvas "Map" at bounding box center [325, 38] width 345 height 169
